Goal: Information Seeking & Learning: Learn about a topic

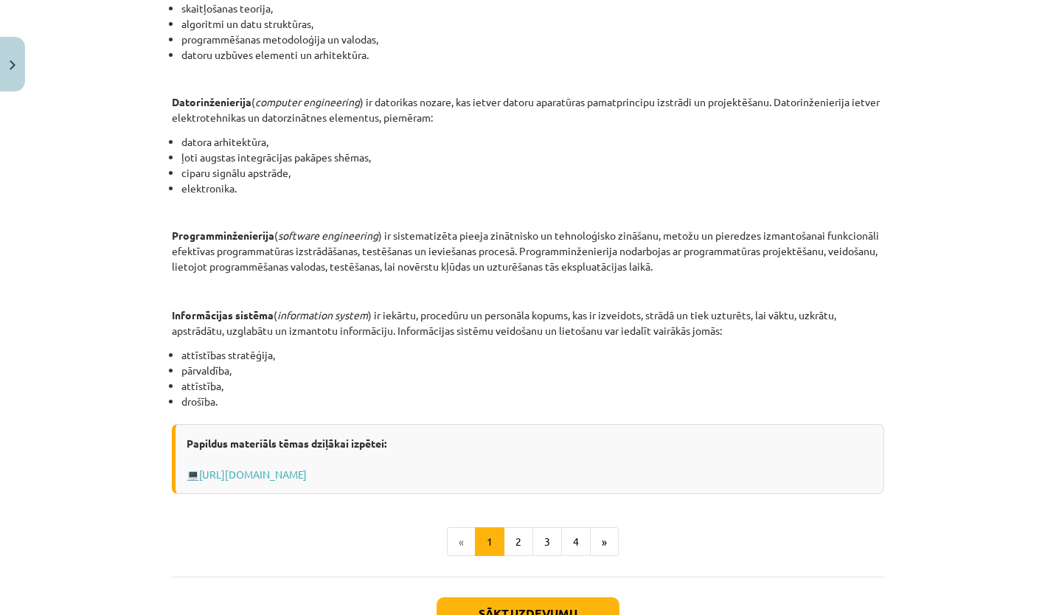
scroll to position [535, 0]
click at [513, 541] on button "2" at bounding box center [518, 543] width 29 height 29
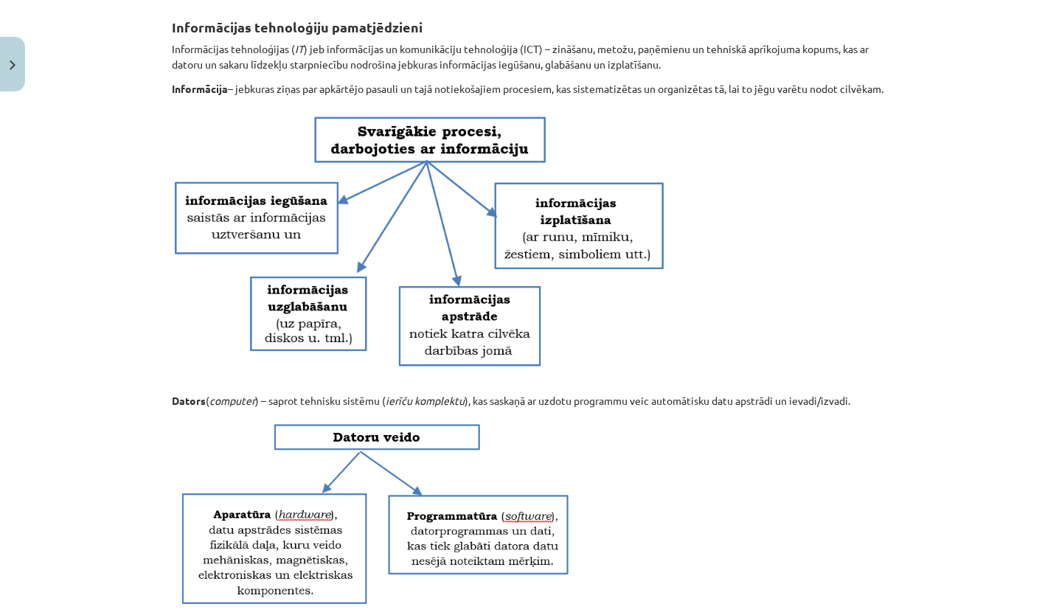
scroll to position [907, 0]
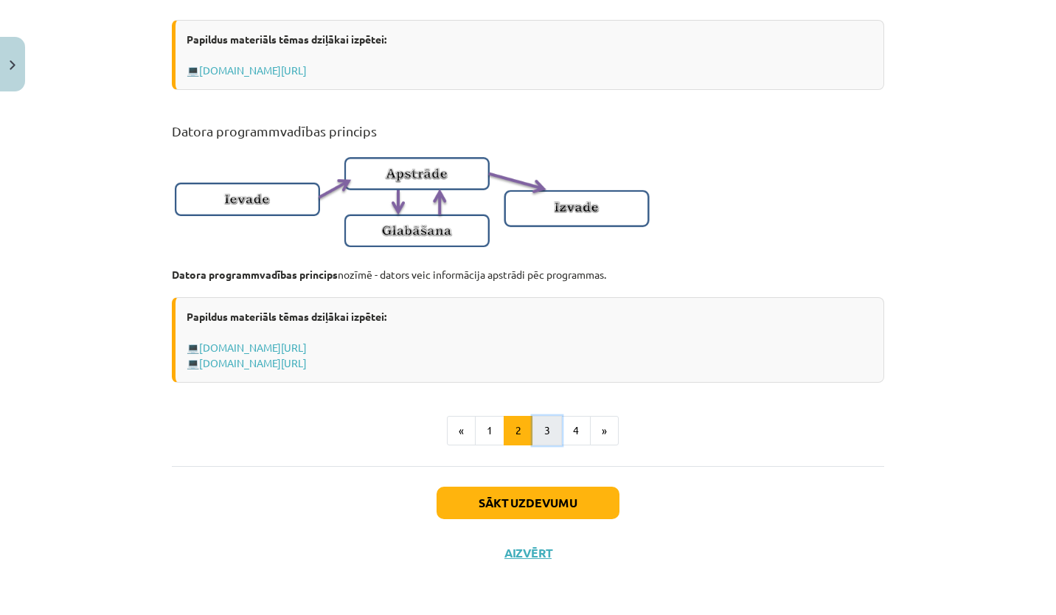
click at [535, 441] on button "3" at bounding box center [546, 430] width 29 height 29
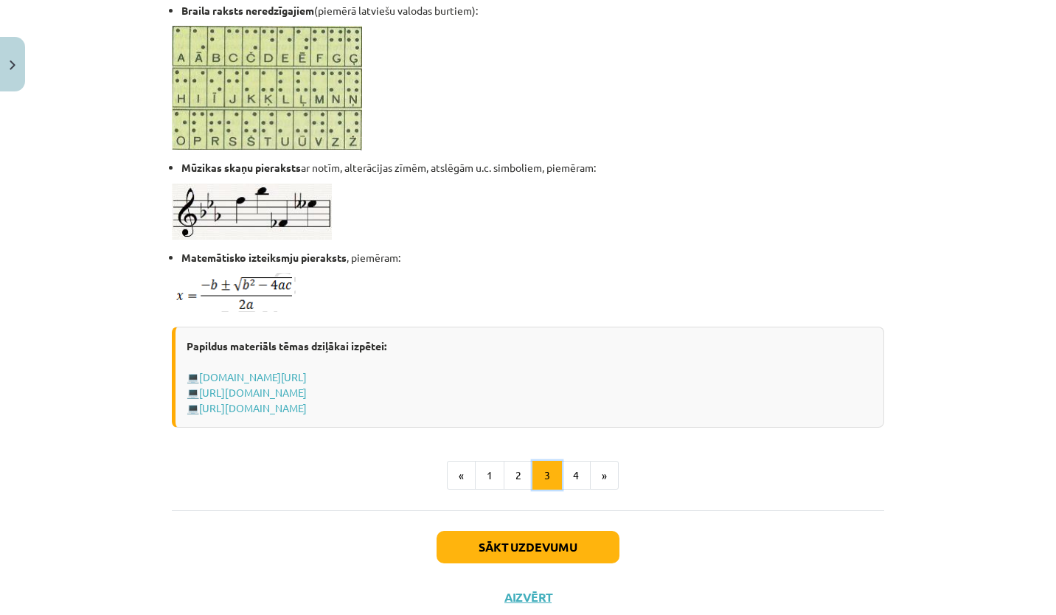
scroll to position [880, 0]
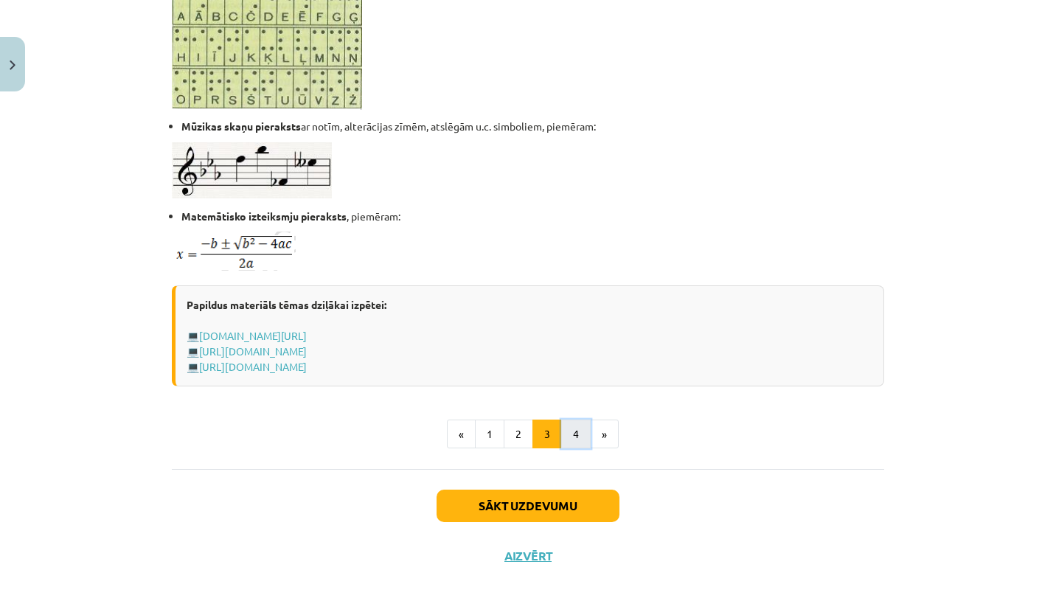
click at [567, 432] on button "4" at bounding box center [575, 434] width 29 height 29
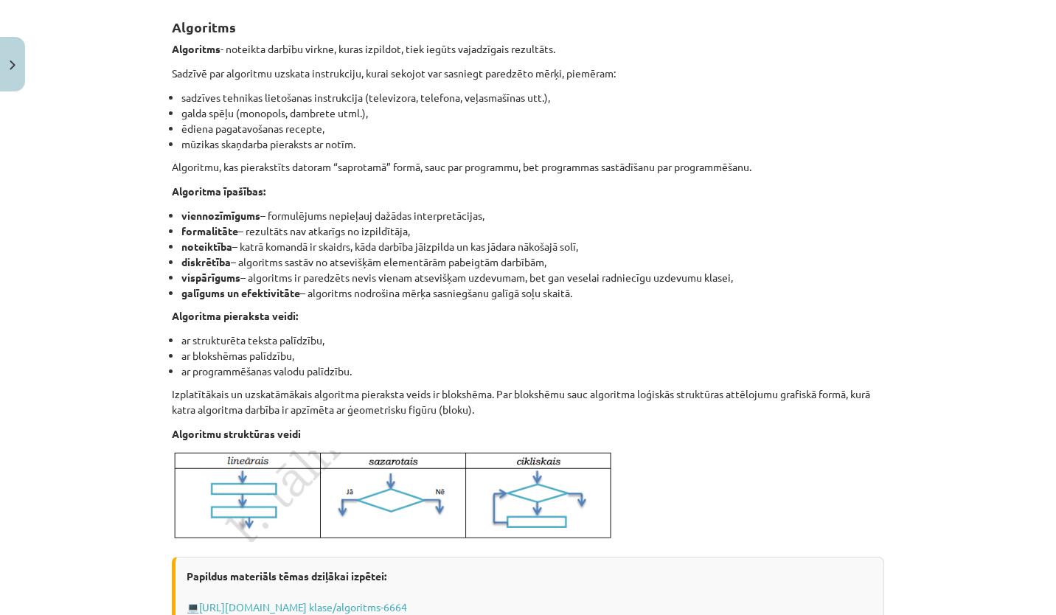
scroll to position [504, 0]
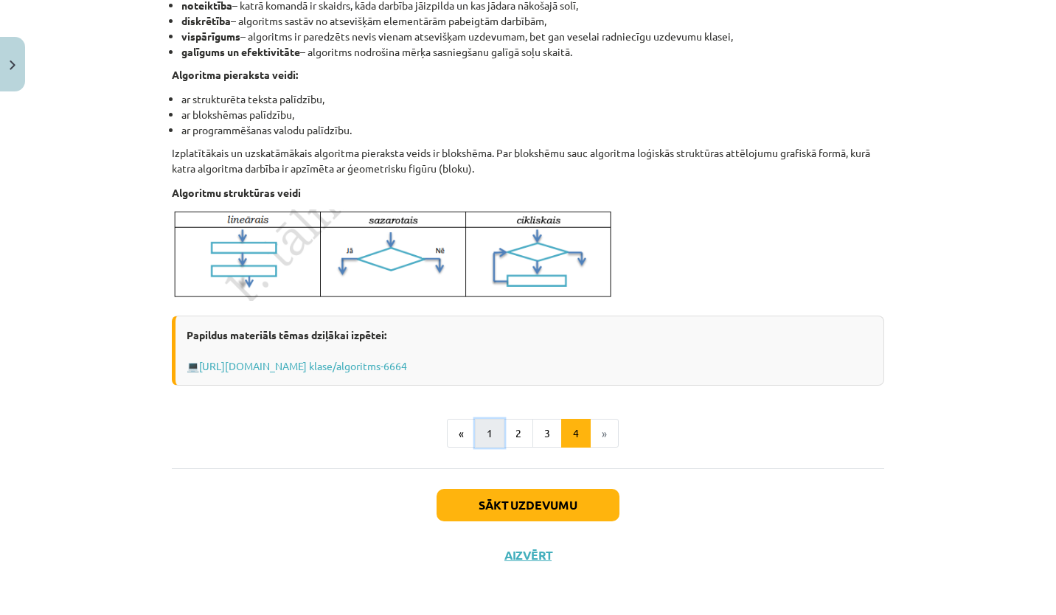
click at [485, 438] on button "1" at bounding box center [489, 433] width 29 height 29
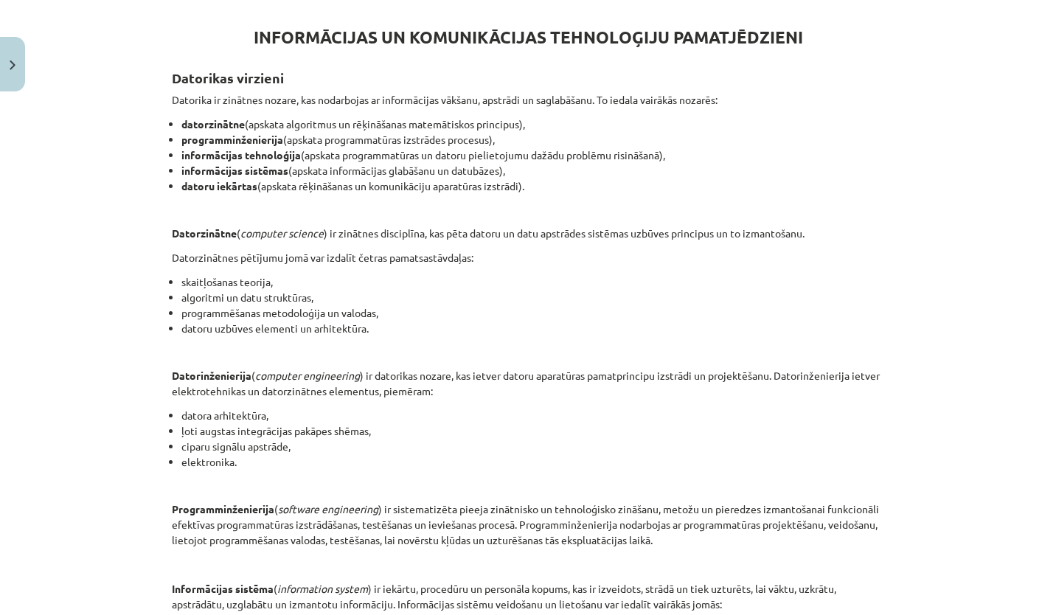
scroll to position [645, 0]
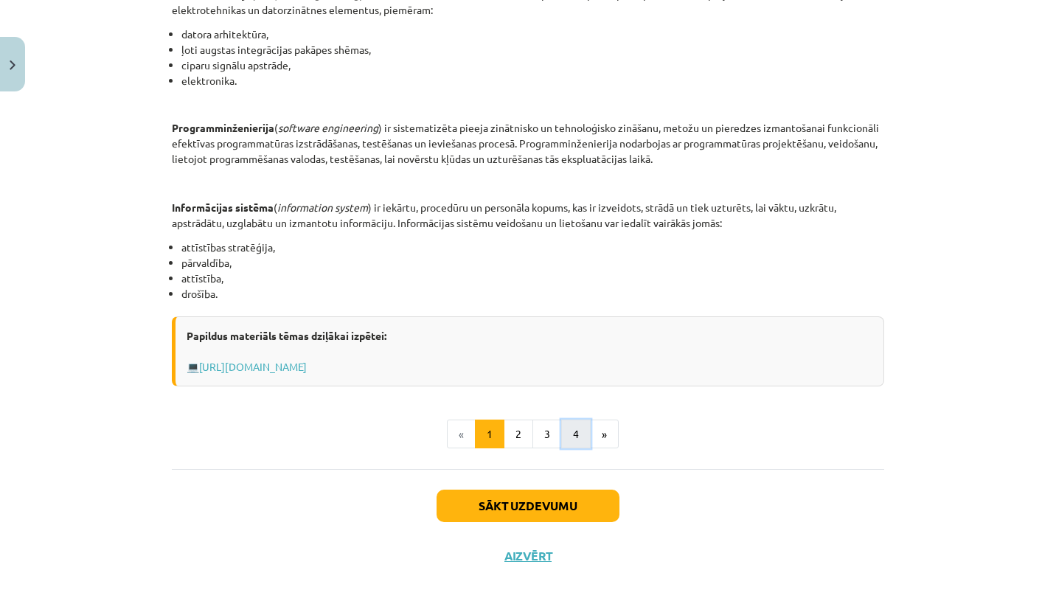
click at [569, 440] on button "4" at bounding box center [575, 434] width 29 height 29
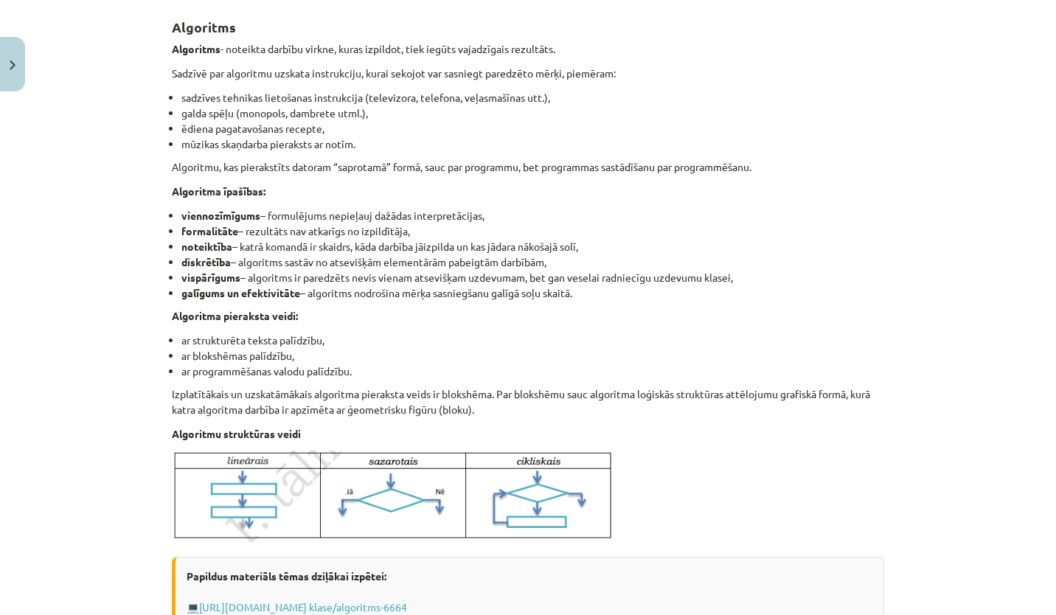
scroll to position [504, 0]
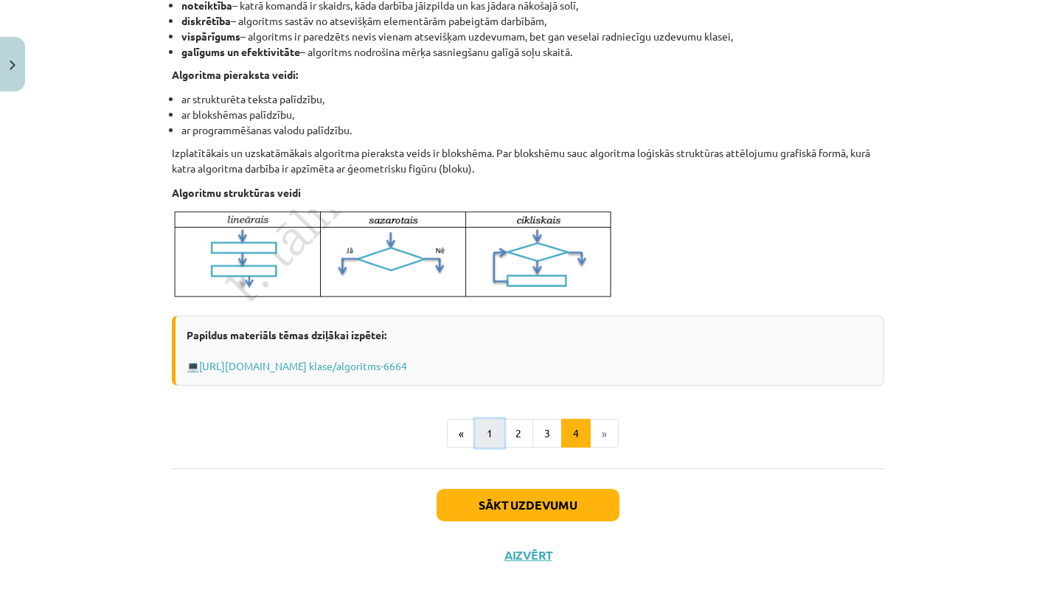
click at [496, 442] on button "1" at bounding box center [489, 433] width 29 height 29
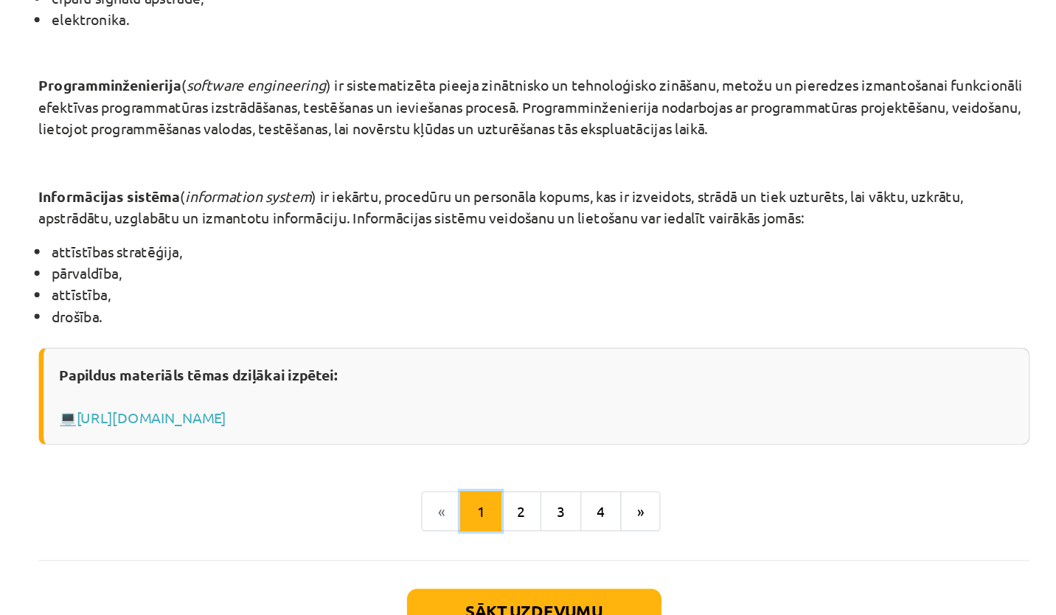
scroll to position [618, 0]
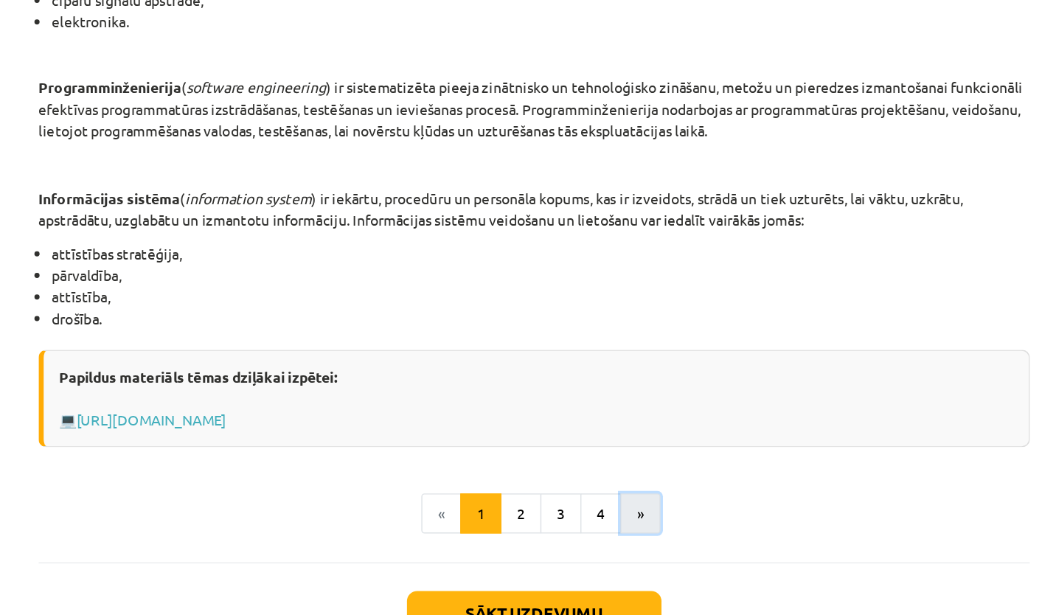
click at [600, 461] on button "»" at bounding box center [604, 460] width 29 height 29
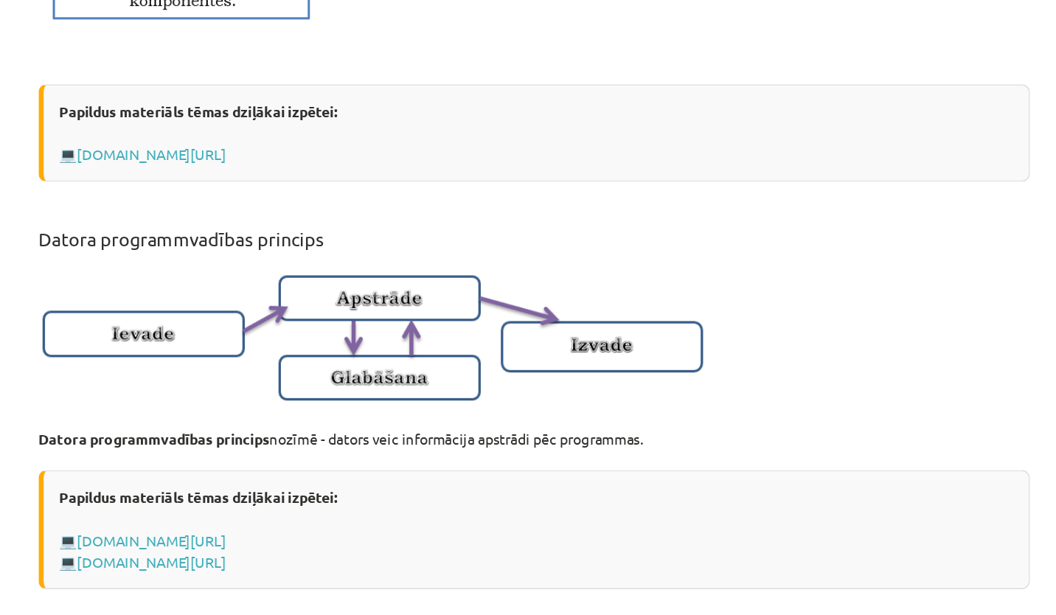
scroll to position [907, 0]
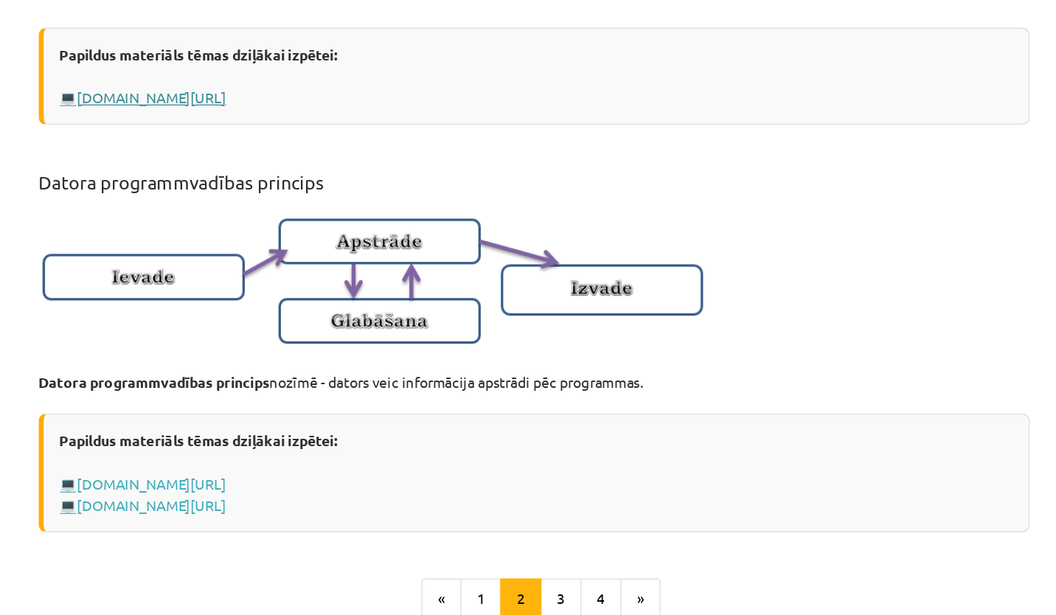
click at [307, 73] on link "www.uzdevumi.lv/p/informatika/10-klase/informacija-it-drosiba7409/re-2fc7e51f-6…" at bounding box center [253, 69] width 108 height 13
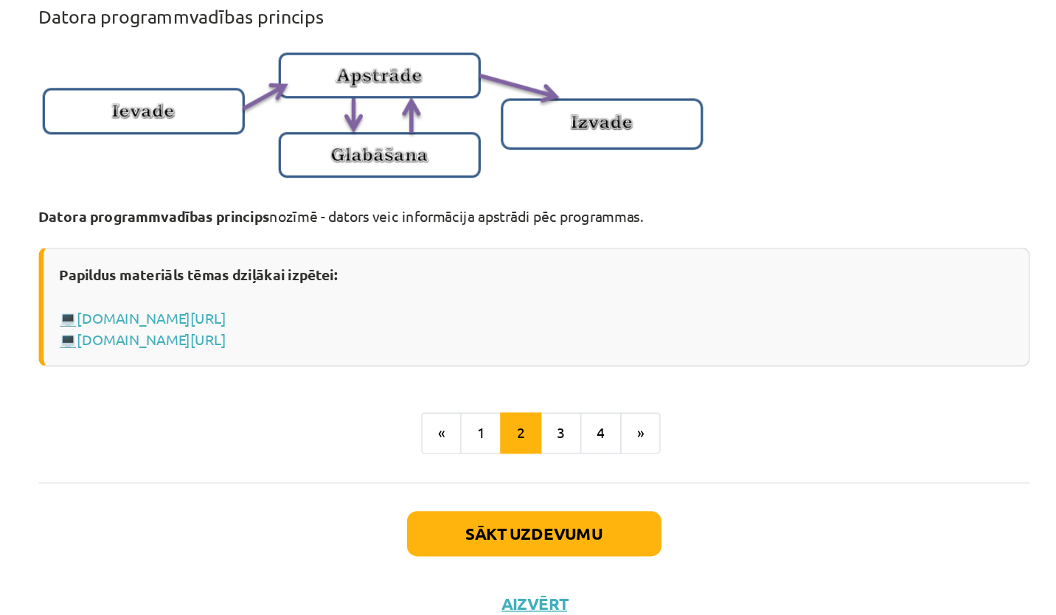
scroll to position [841, 0]
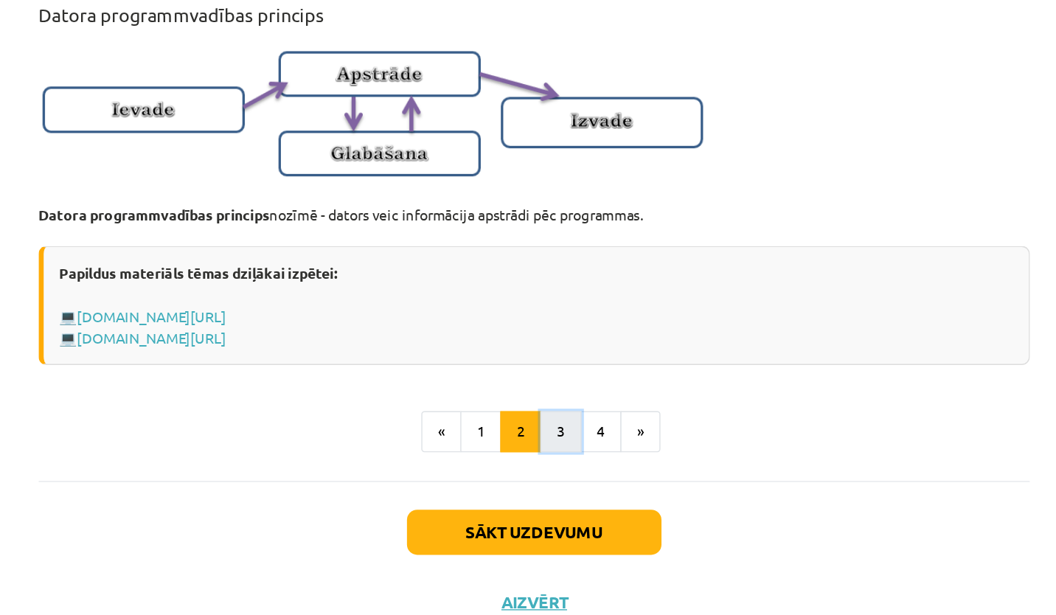
click at [543, 490] on button "3" at bounding box center [546, 482] width 29 height 29
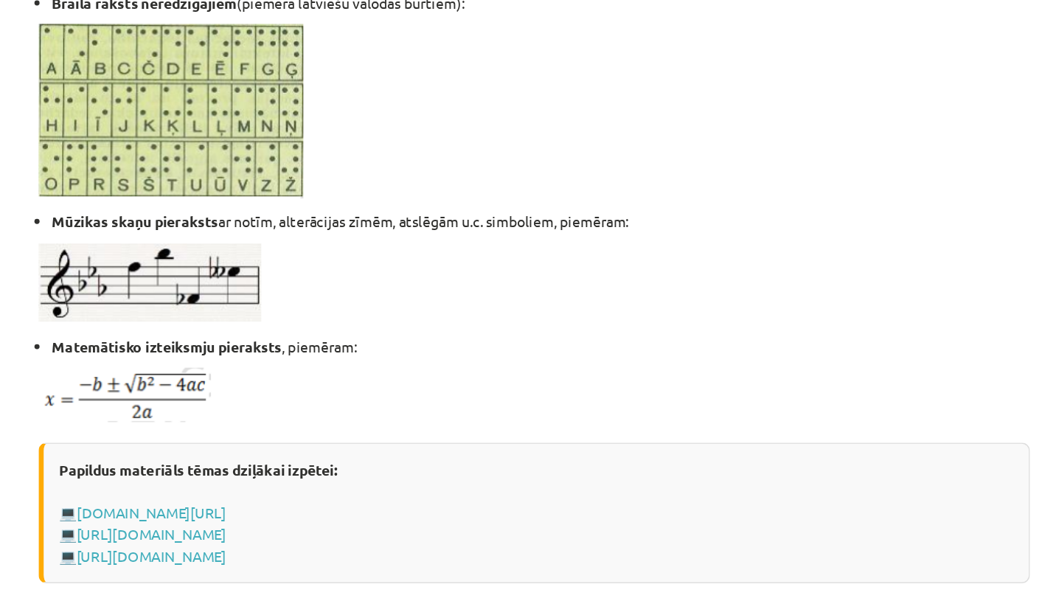
scroll to position [880, 0]
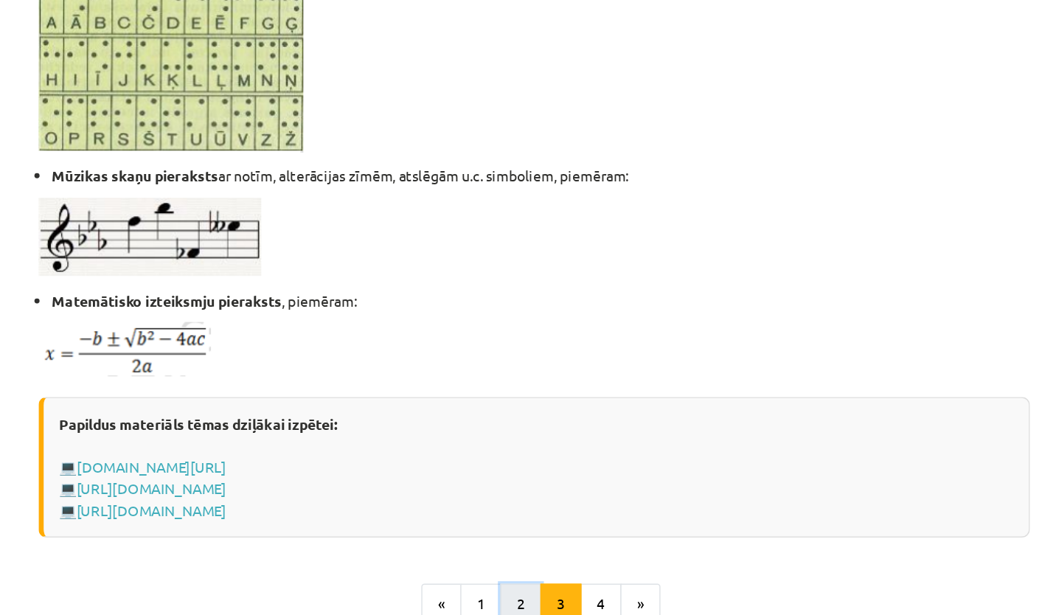
click at [512, 434] on button "2" at bounding box center [518, 434] width 29 height 29
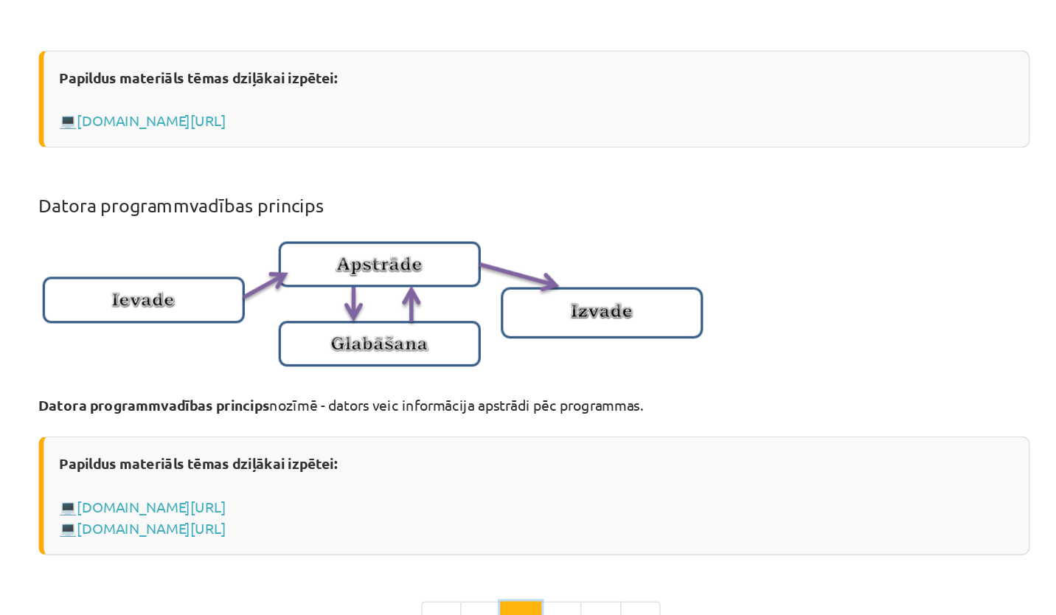
scroll to position [907, 0]
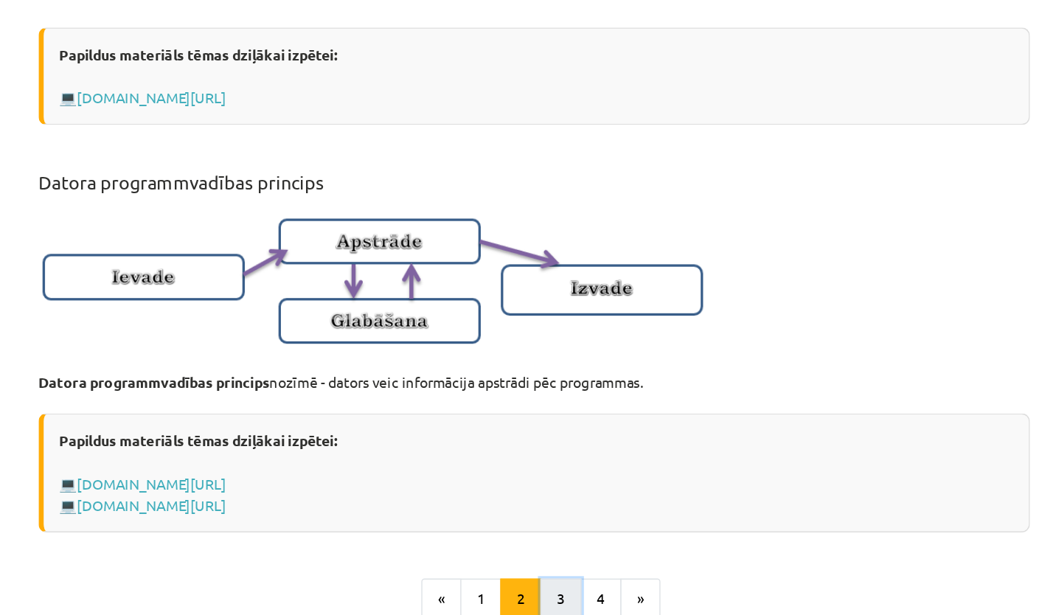
click at [549, 428] on button "3" at bounding box center [546, 430] width 29 height 29
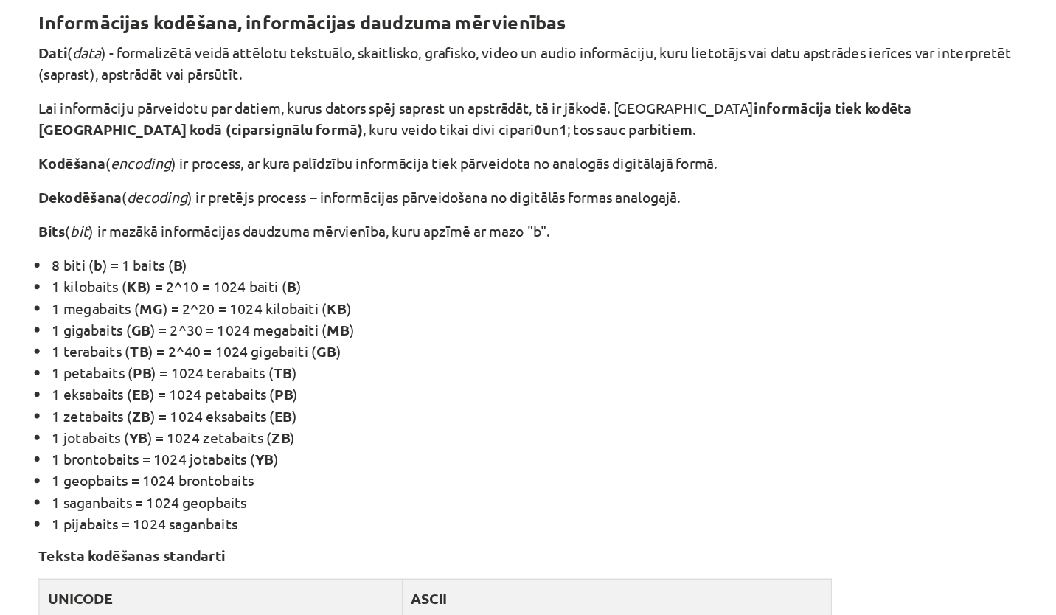
scroll to position [263, 0]
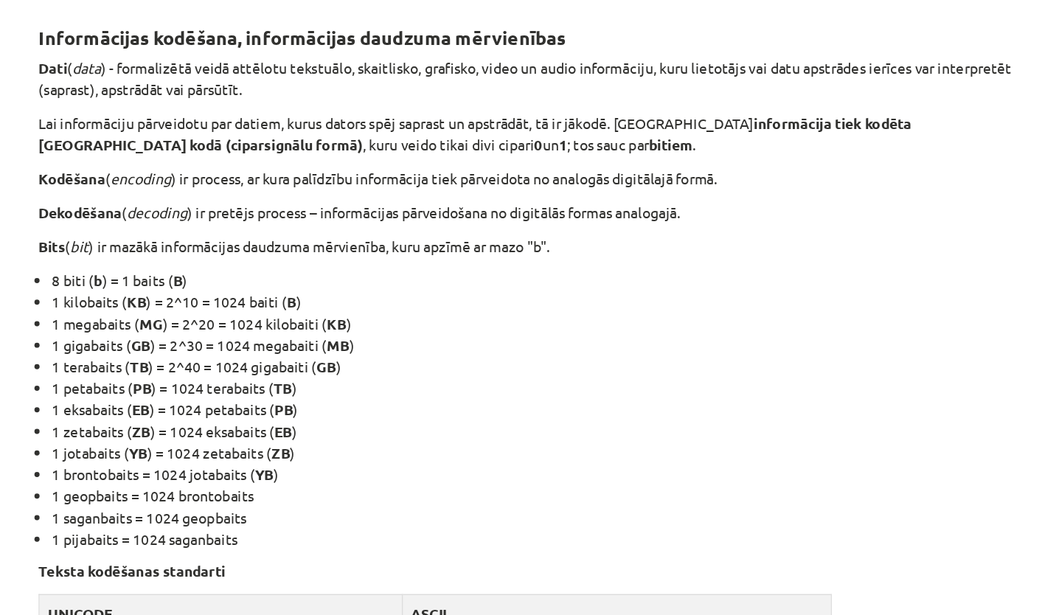
click at [622, 280] on li "1 petabaits ( PB ) = 1024 terabaits ( TB )" at bounding box center [532, 278] width 703 height 15
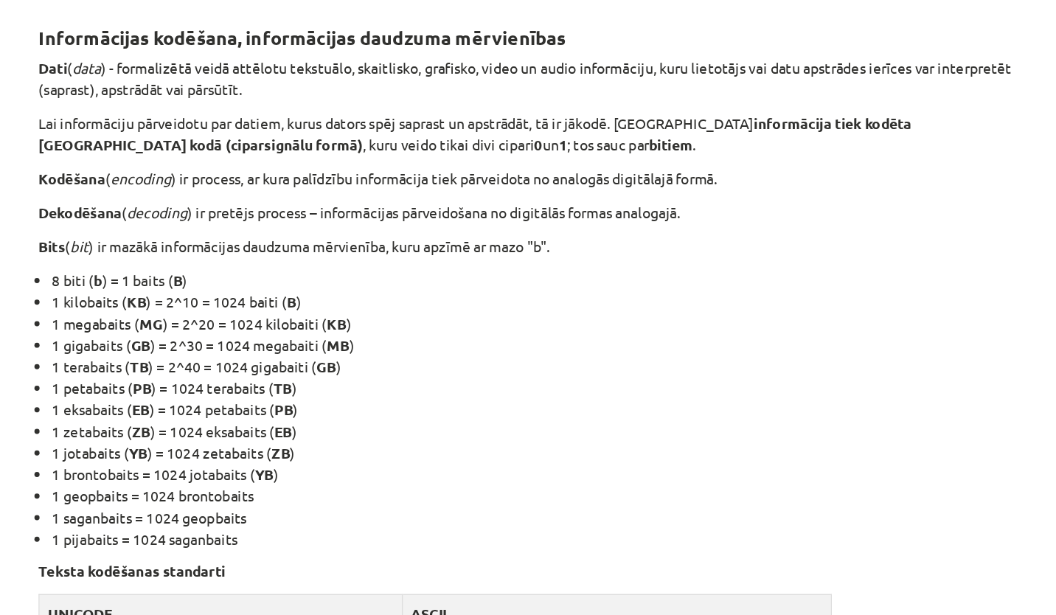
click at [622, 280] on li "1 petabaits ( PB ) = 1024 terabaits ( TB )" at bounding box center [532, 278] width 703 height 15
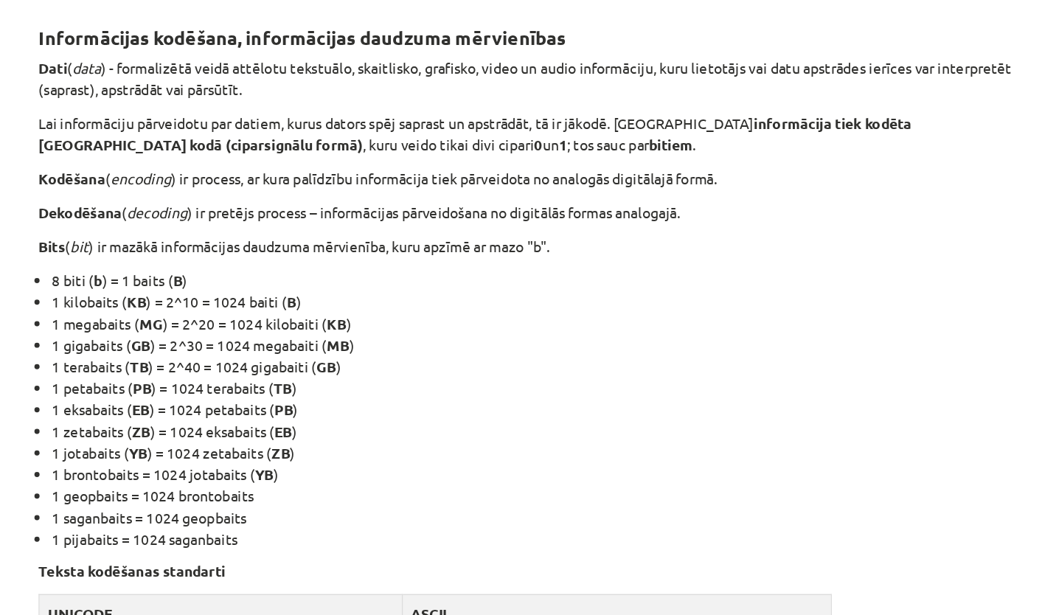
click at [684, 225] on li "1 megabaits ( MG ) = 2^20 = 1024 kilobaiti ( KB )" at bounding box center [532, 232] width 703 height 15
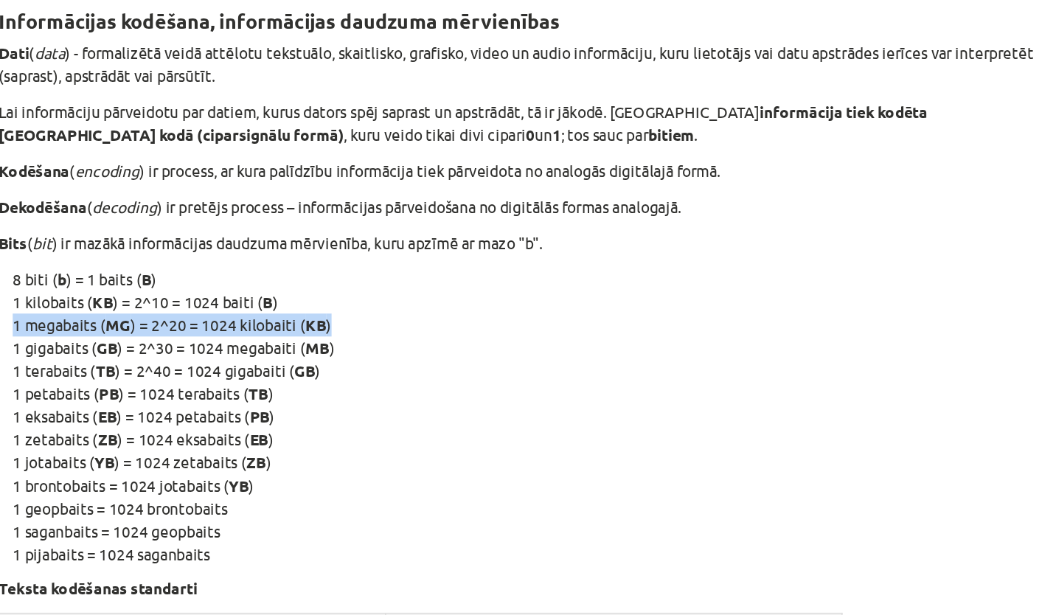
drag, startPoint x: 618, startPoint y: 224, endPoint x: 641, endPoint y: 221, distance: 23.0
click at [641, 221] on ul "8 biti ( b ) = 1 baits ( B ) 1 kilobaits ( KB ) = 2^10 = 1024 baiti ( B ) 1 meg…" at bounding box center [528, 294] width 712 height 201
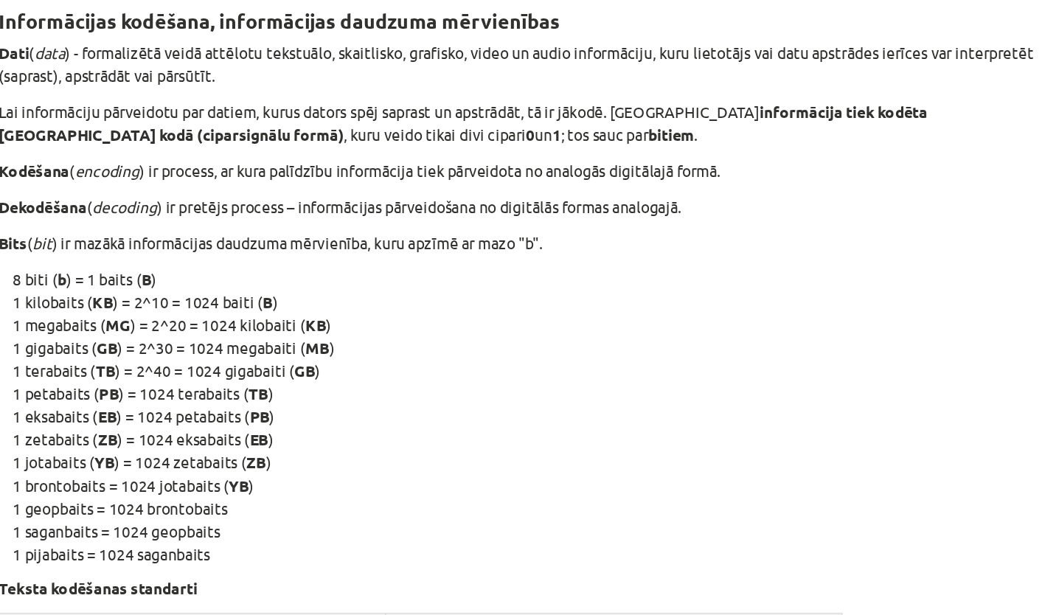
drag, startPoint x: 641, startPoint y: 221, endPoint x: 610, endPoint y: 239, distance: 35.7
click at [610, 240] on li "1 gigabaits ( GB ) = 2^30 = 1024 megabaiti ( MB )" at bounding box center [532, 247] width 703 height 15
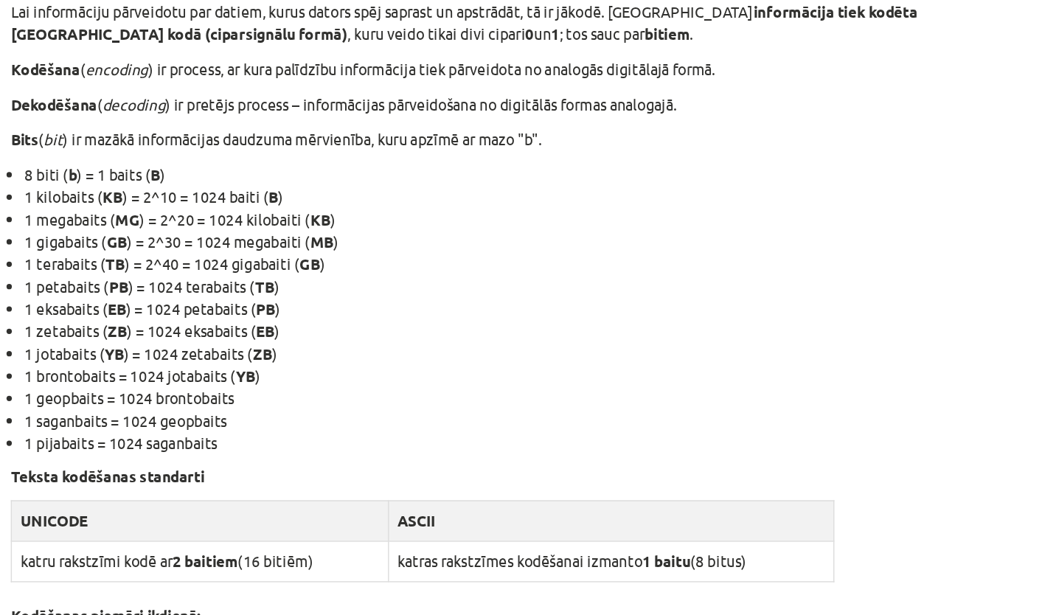
scroll to position [158, 0]
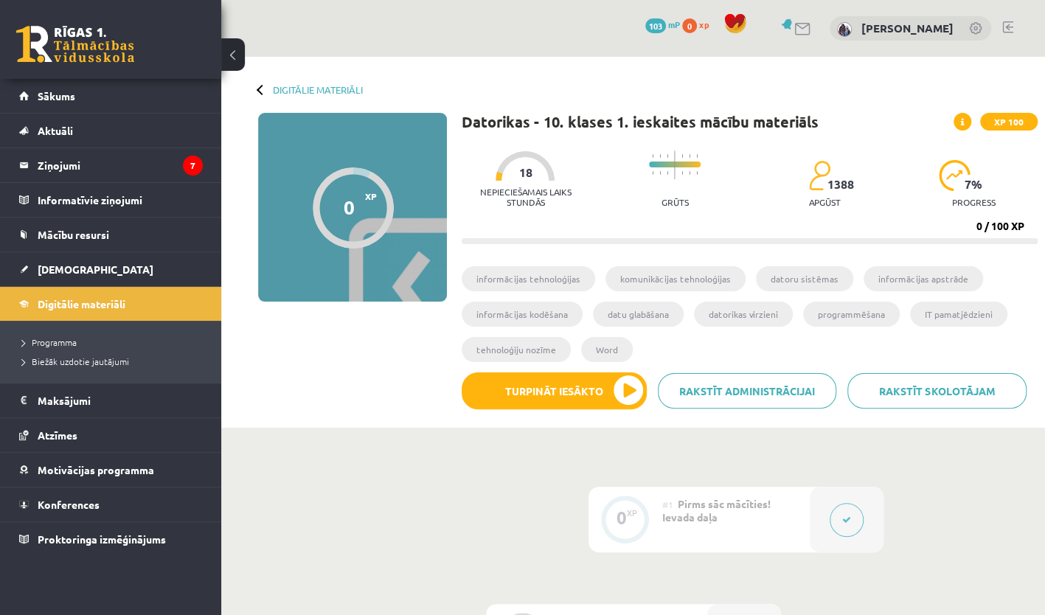
click at [226, 56] on button at bounding box center [233, 54] width 24 height 32
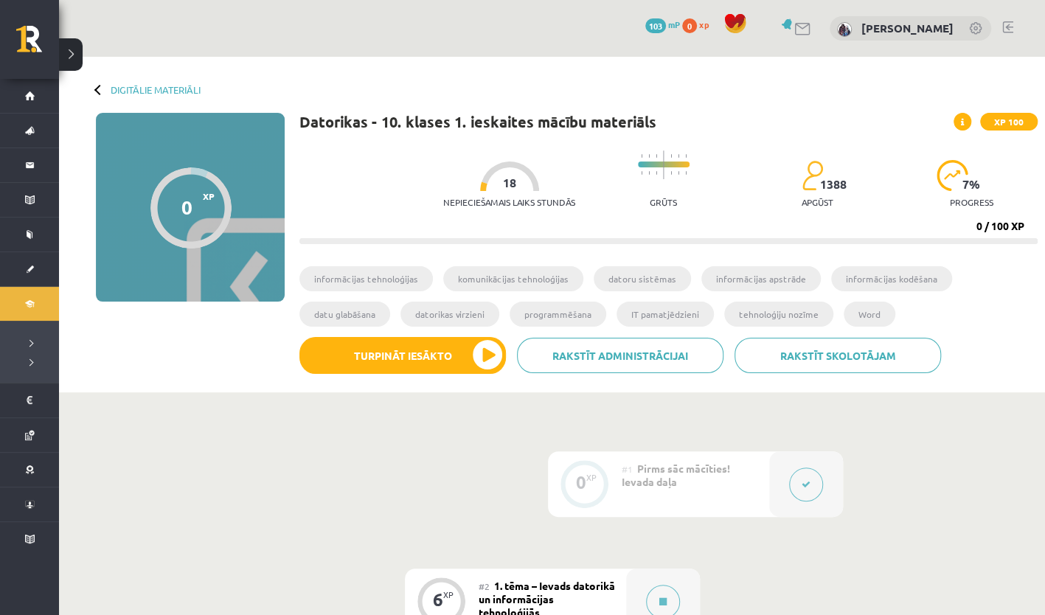
click at [100, 92] on div at bounding box center [99, 89] width 10 height 10
click at [100, 90] on div at bounding box center [99, 89] width 10 height 10
click at [145, 86] on link "Digitālie materiāli" at bounding box center [156, 89] width 90 height 11
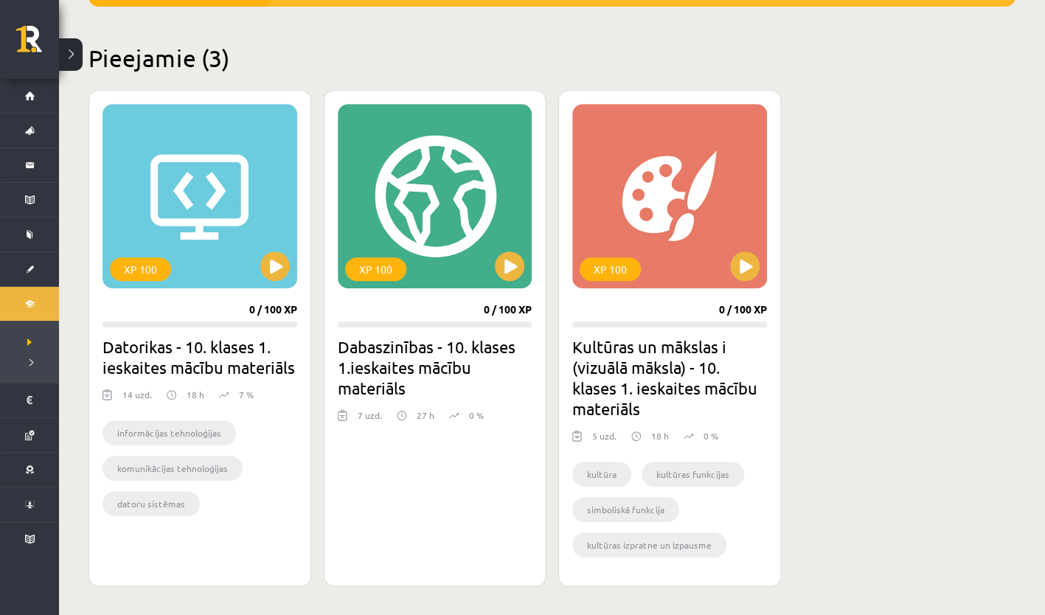
scroll to position [414, 0]
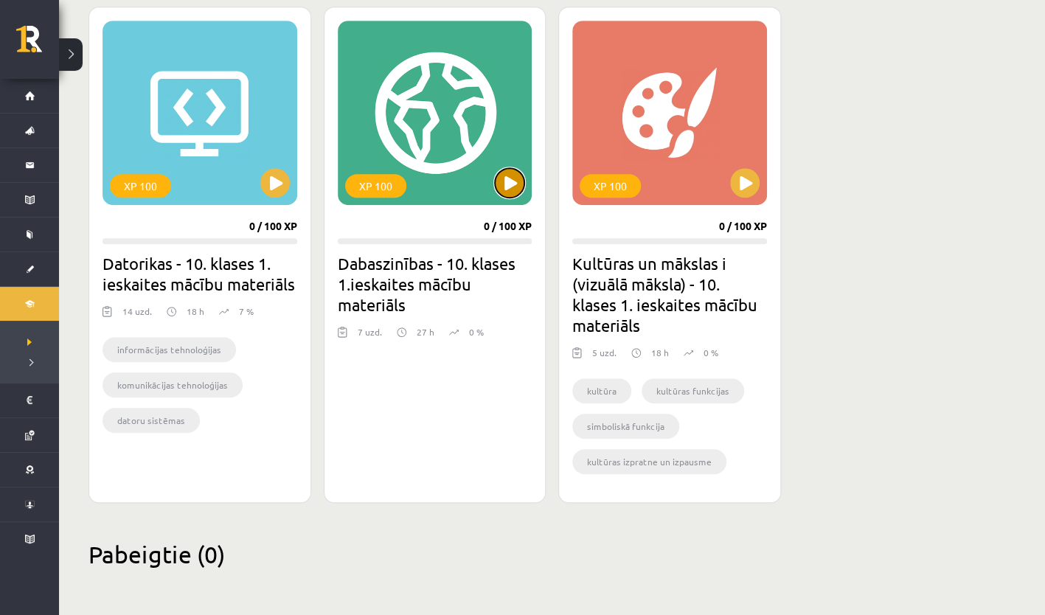
click at [507, 186] on button at bounding box center [509, 182] width 29 height 29
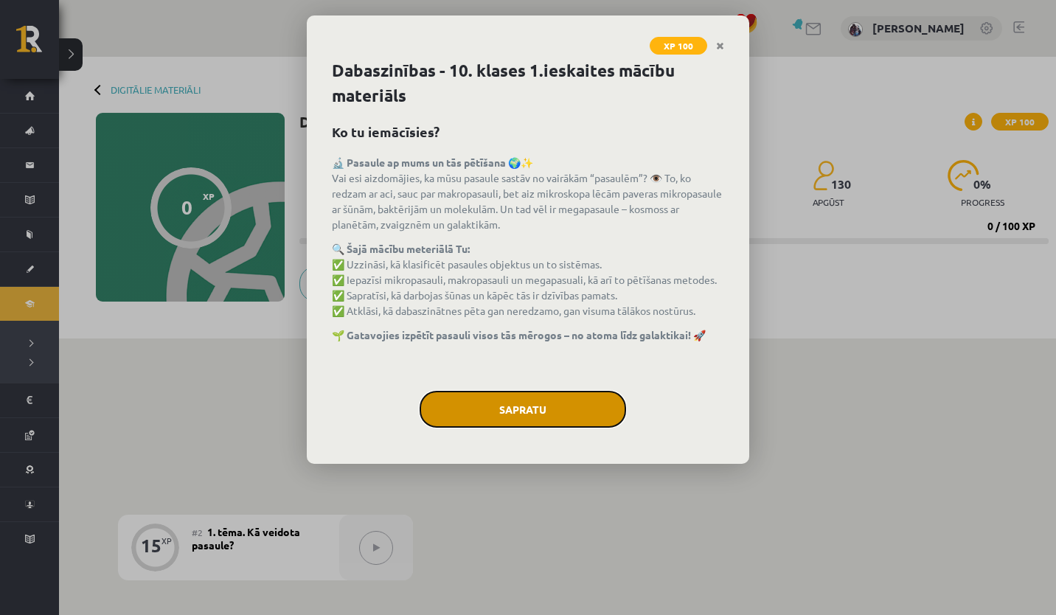
click at [544, 400] on button "Sapratu" at bounding box center [523, 409] width 206 height 37
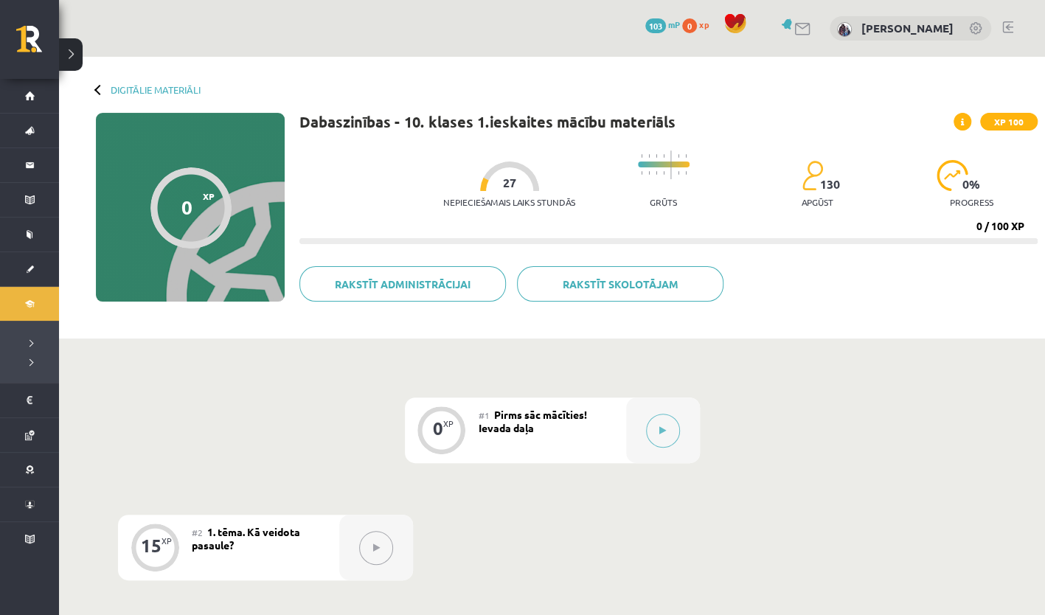
click at [93, 92] on div "Digitālie materiāli 0 XP XP 100 0 / 100 XP Dabaszinības - 10. klases 1.ieskaite…" at bounding box center [552, 198] width 986 height 282
click at [137, 90] on link "Digitālie materiāli" at bounding box center [156, 89] width 90 height 11
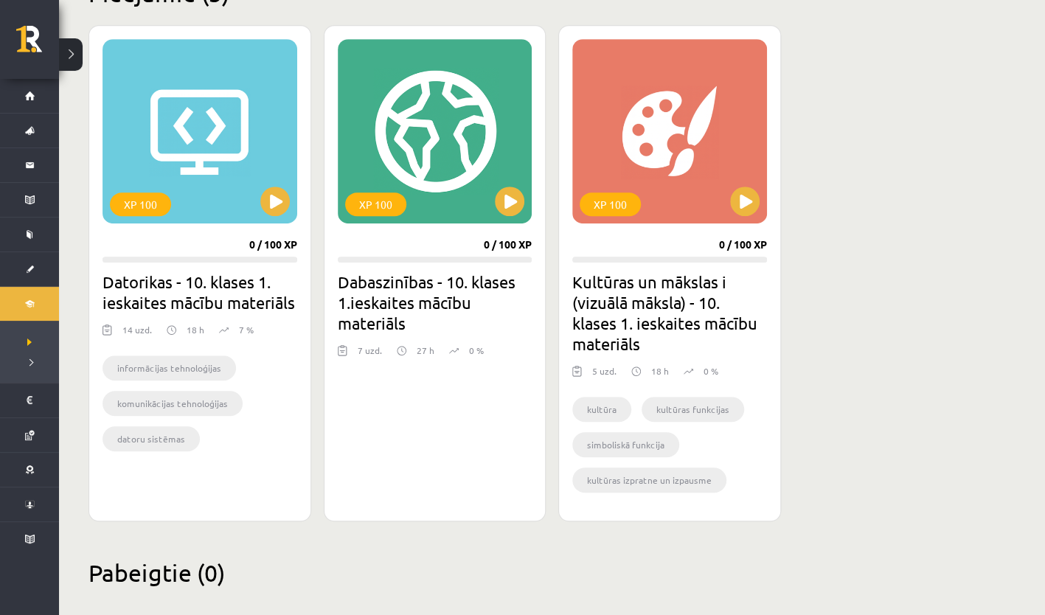
scroll to position [396, 0]
